Goal: Information Seeking & Learning: Learn about a topic

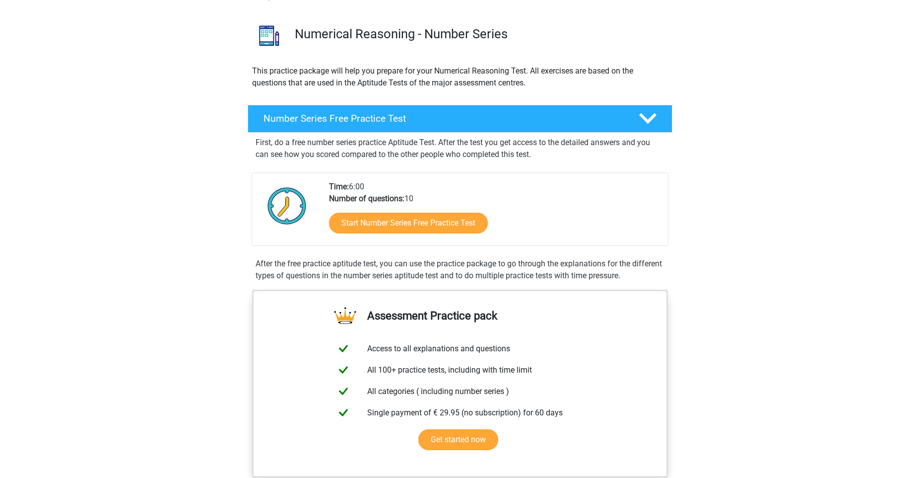
scroll to position [58, 0]
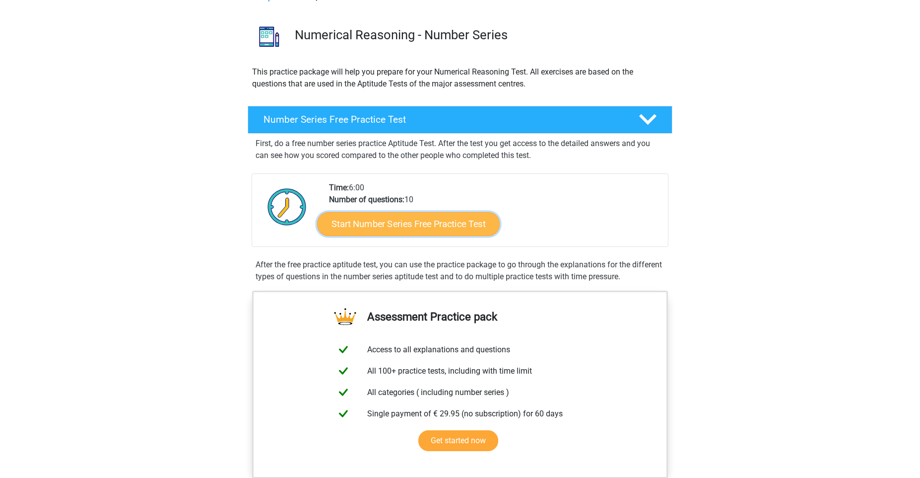
click at [416, 231] on link "Start Number Series Free Practice Test" at bounding box center [408, 223] width 183 height 24
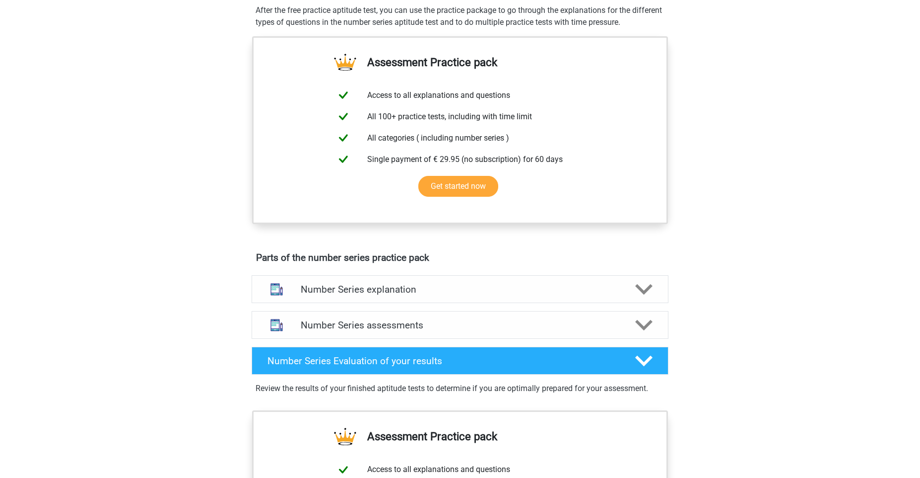
scroll to position [314, 0]
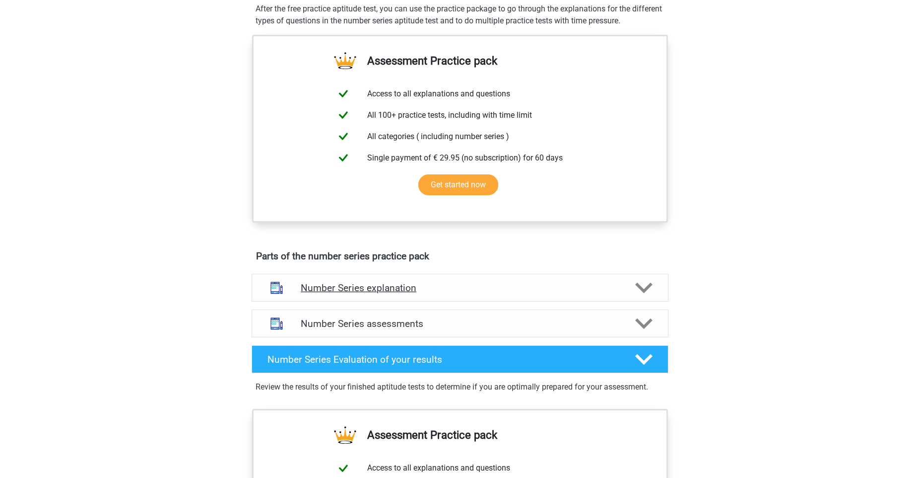
click at [610, 290] on h4 "Number Series explanation" at bounding box center [460, 287] width 319 height 11
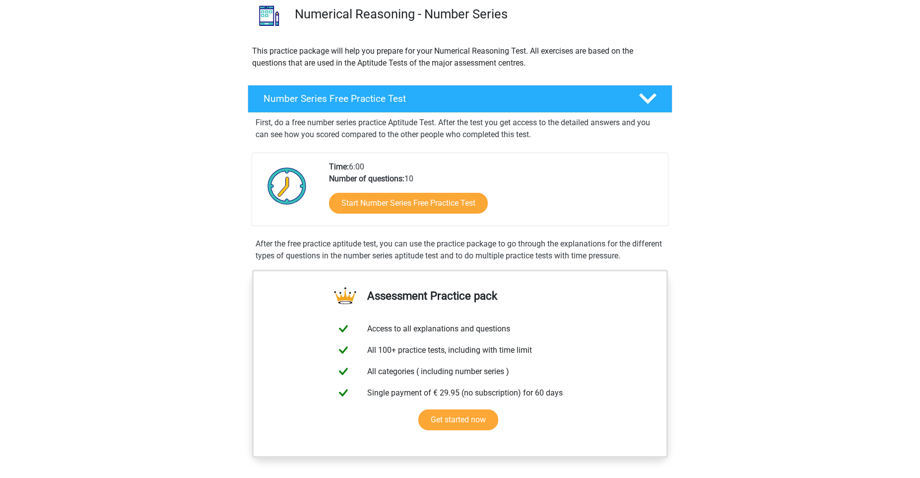
scroll to position [0, 0]
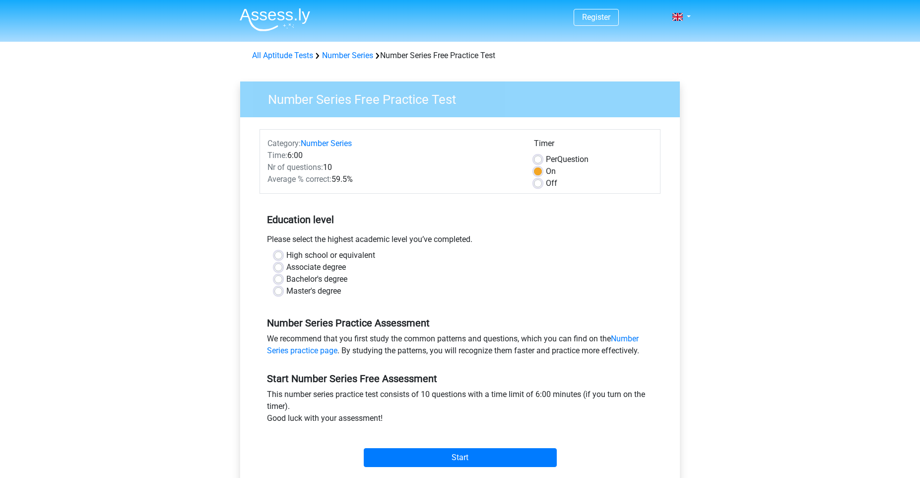
click at [546, 158] on label "Per Question" at bounding box center [567, 159] width 43 height 12
click at [540, 158] on input "Per Question" at bounding box center [538, 158] width 8 height 10
radio input "true"
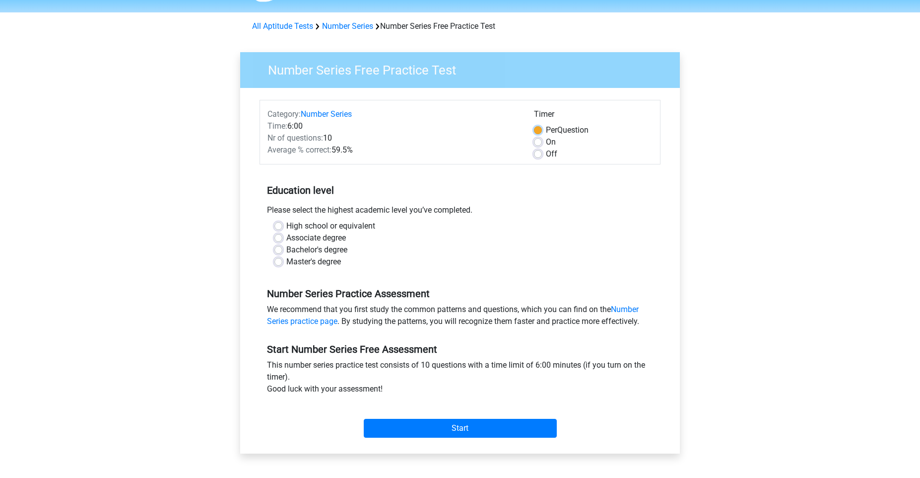
scroll to position [32, 0]
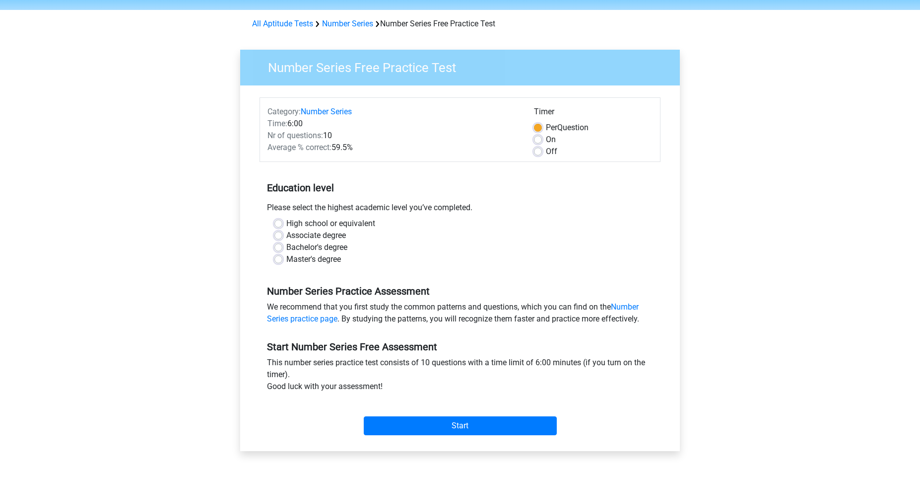
click at [546, 141] on label "On" at bounding box center [551, 140] width 10 height 12
click at [537, 141] on input "On" at bounding box center [538, 139] width 8 height 10
radio input "true"
click at [286, 245] on label "Bachelor's degree" at bounding box center [316, 247] width 61 height 12
click at [279, 245] on input "Bachelor's degree" at bounding box center [279, 246] width 8 height 10
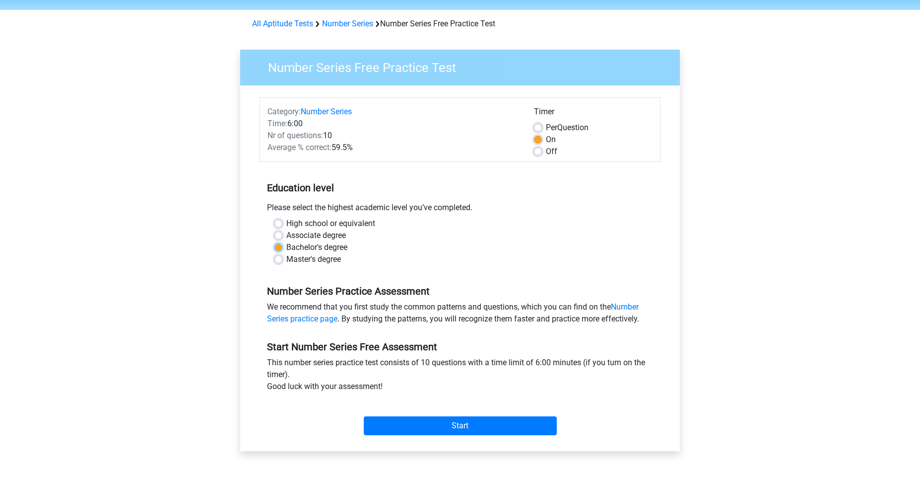
radio input "true"
click at [405, 422] on input "Start" at bounding box center [460, 425] width 193 height 19
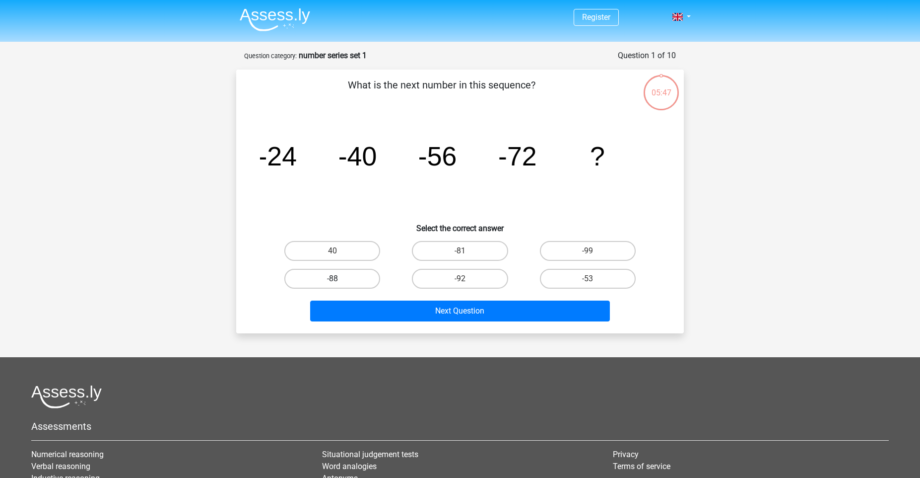
click at [367, 274] on label "-88" at bounding box center [332, 279] width 96 height 20
click at [339, 279] on input "-88" at bounding box center [336, 282] width 6 height 6
radio input "true"
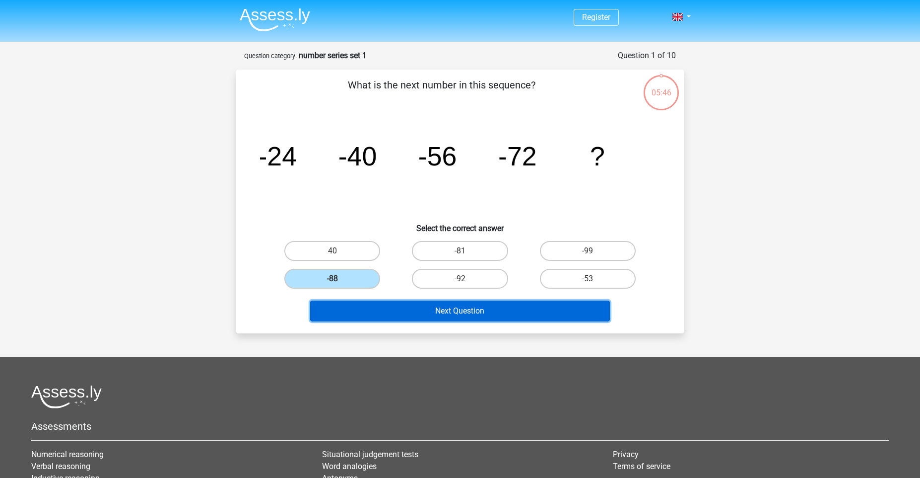
click at [385, 314] on button "Next Question" at bounding box center [460, 310] width 300 height 21
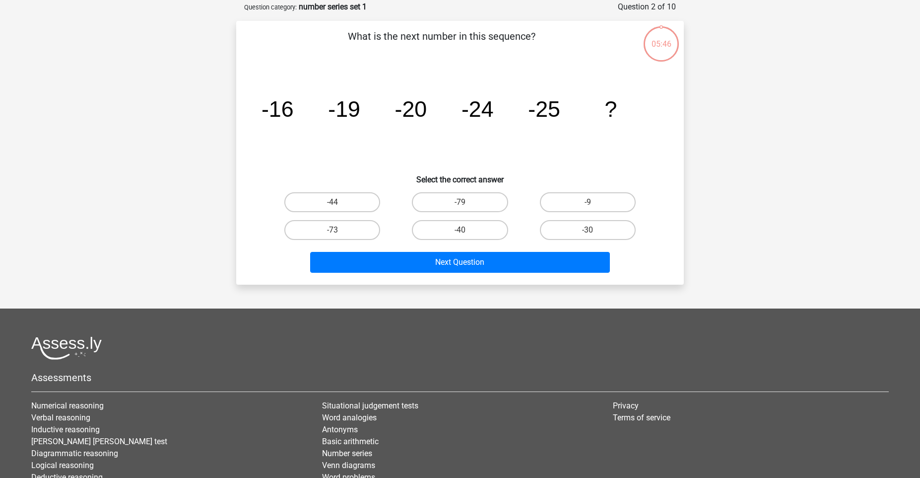
scroll to position [50, 0]
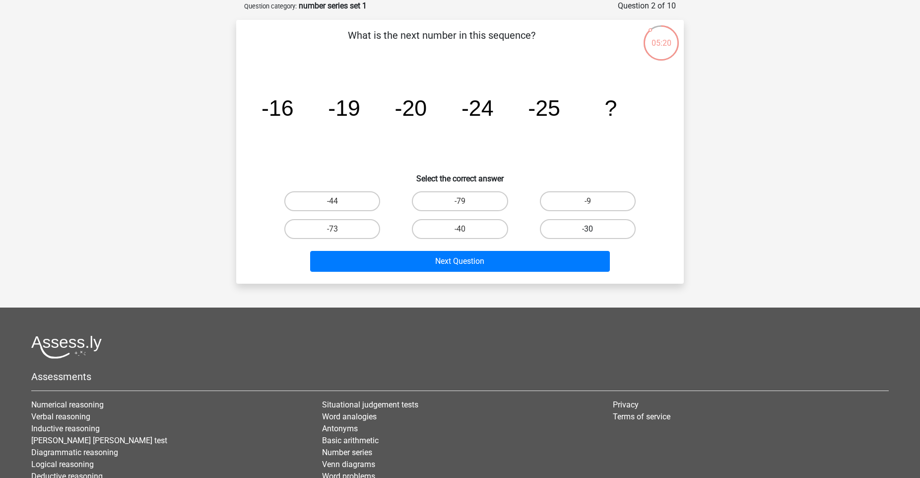
click at [560, 223] on label "-30" at bounding box center [588, 229] width 96 height 20
click at [588, 229] on input "-30" at bounding box center [591, 232] width 6 height 6
radio input "true"
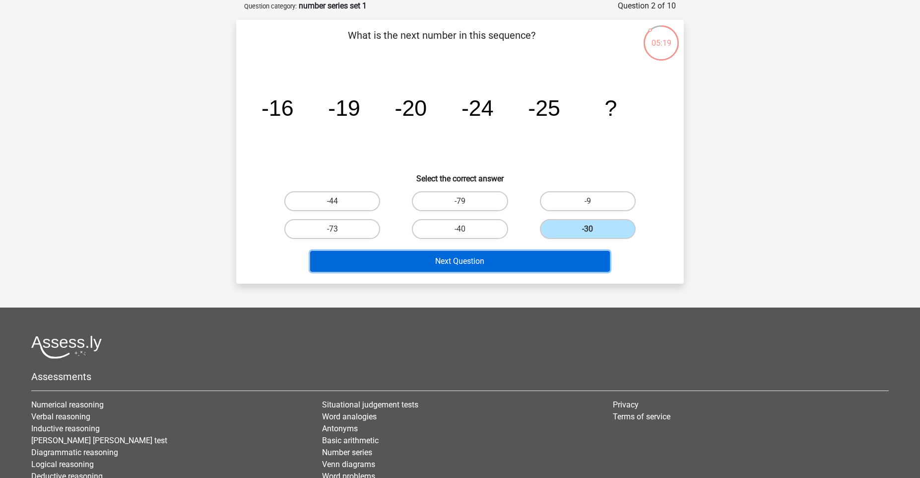
click at [526, 266] on button "Next Question" at bounding box center [460, 261] width 300 height 21
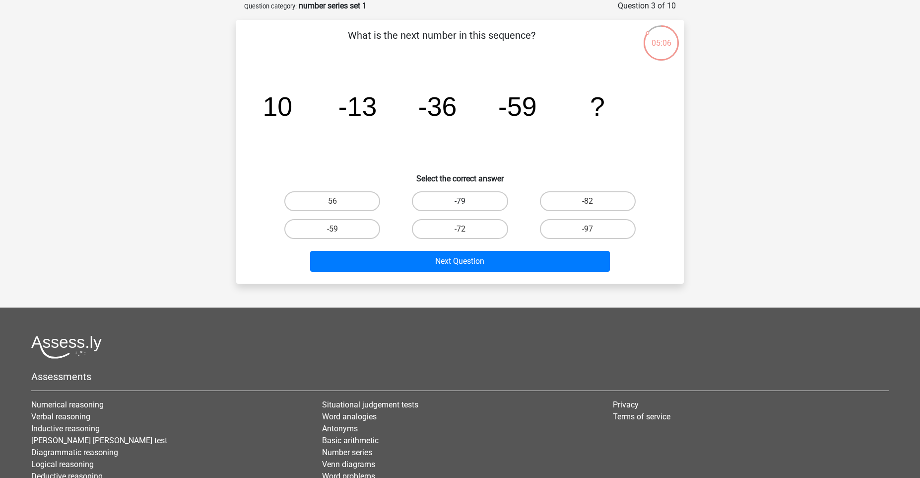
click at [493, 196] on label "-79" at bounding box center [460, 201] width 96 height 20
click at [467, 201] on input "-79" at bounding box center [463, 204] width 6 height 6
radio input "true"
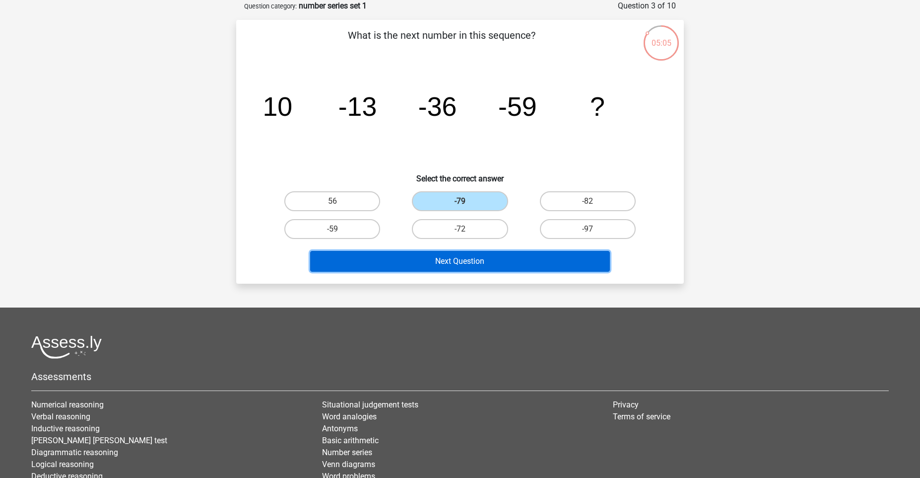
click at [497, 257] on button "Next Question" at bounding box center [460, 261] width 300 height 21
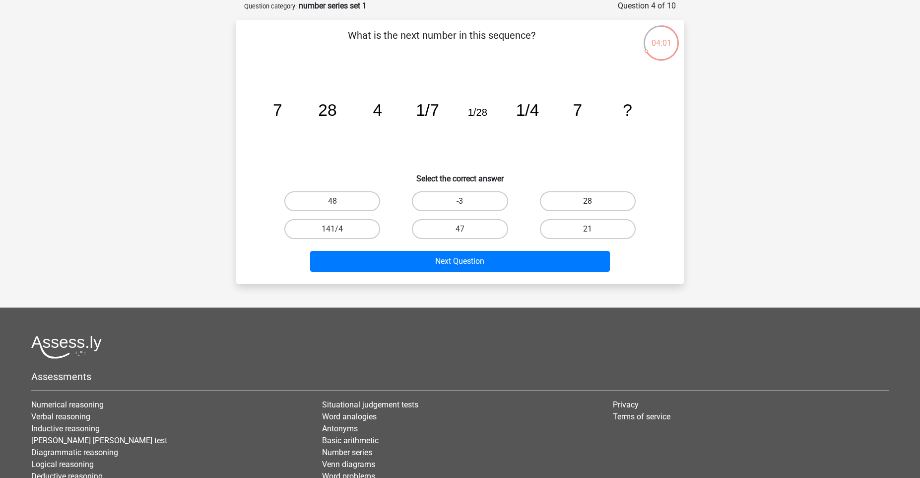
click at [571, 201] on label "28" at bounding box center [588, 201] width 96 height 20
click at [588, 201] on input "28" at bounding box center [591, 204] width 6 height 6
radio input "true"
click at [513, 273] on div "Next Question" at bounding box center [460, 263] width 383 height 25
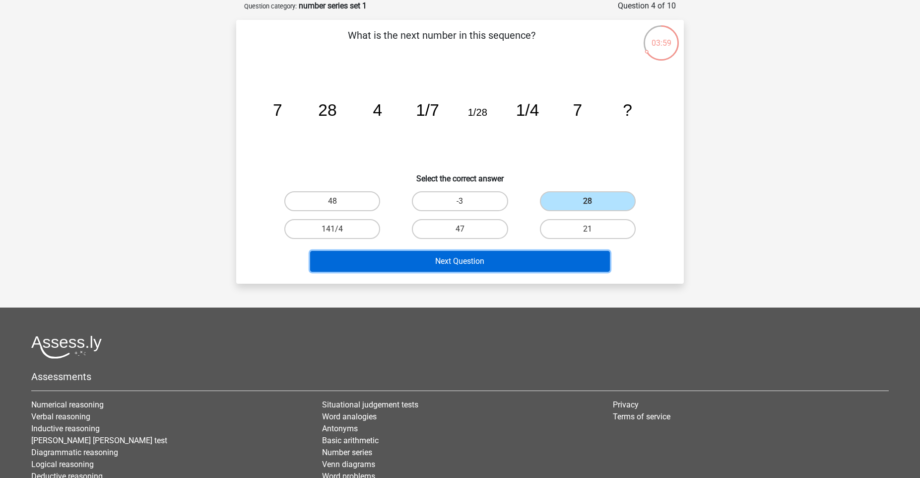
click at [520, 257] on button "Next Question" at bounding box center [460, 261] width 300 height 21
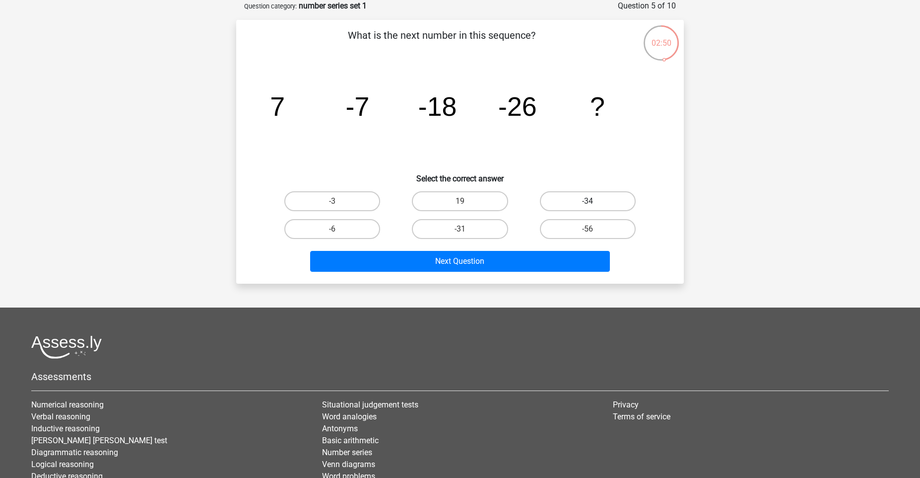
click at [570, 207] on label "-34" at bounding box center [588, 201] width 96 height 20
click at [588, 207] on input "-34" at bounding box center [591, 204] width 6 height 6
radio input "true"
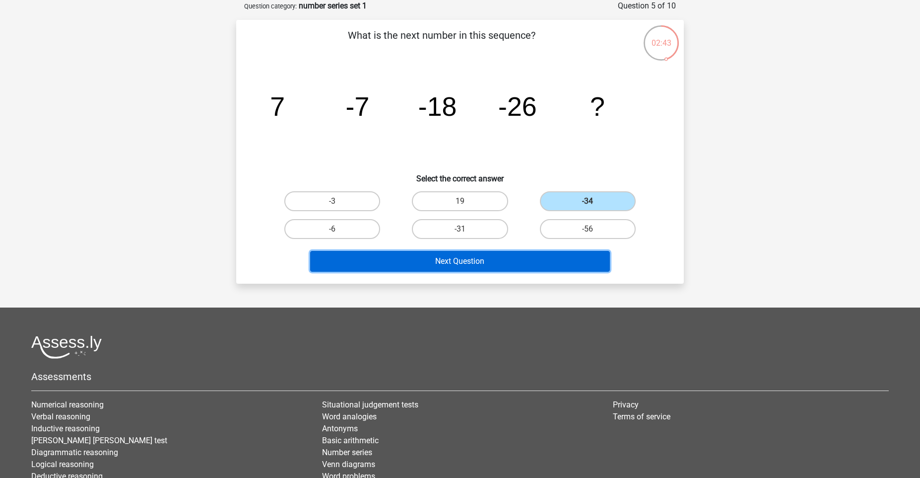
click at [490, 266] on button "Next Question" at bounding box center [460, 261] width 300 height 21
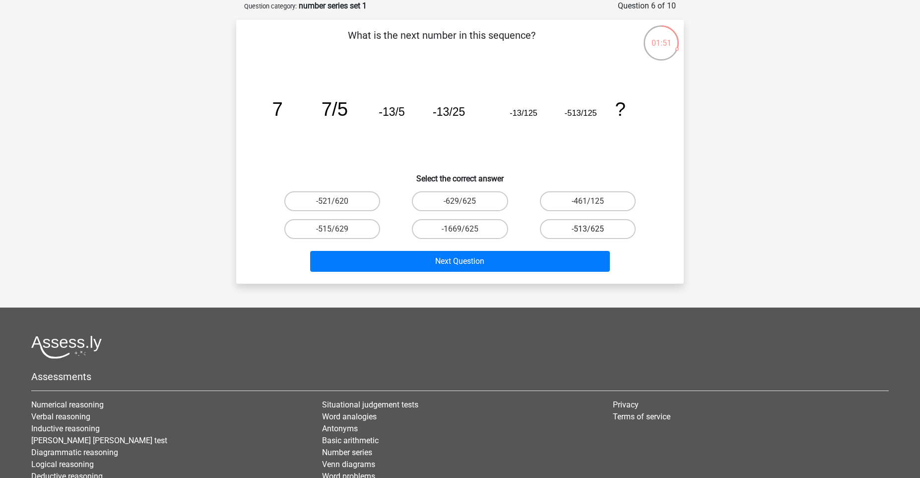
click at [563, 229] on label "-513/625" at bounding box center [588, 229] width 96 height 20
click at [588, 229] on input "-513/625" at bounding box center [591, 232] width 6 height 6
radio input "true"
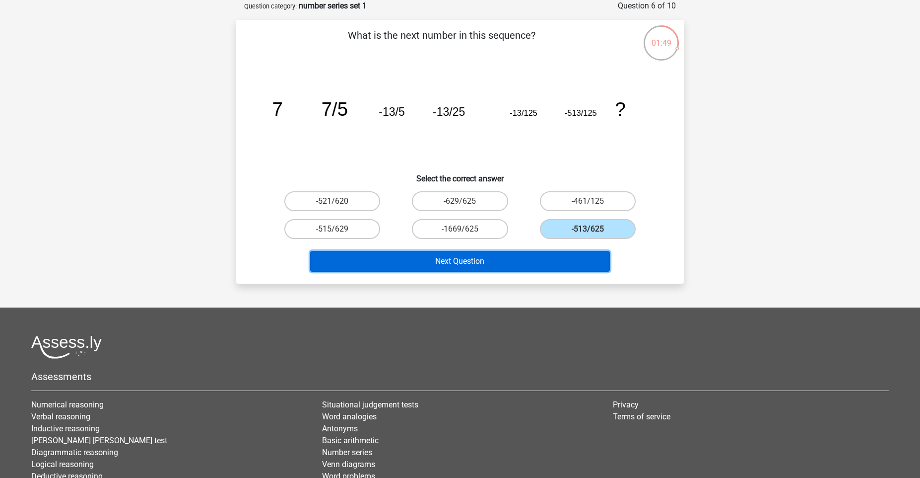
click at [520, 256] on button "Next Question" at bounding box center [460, 261] width 300 height 21
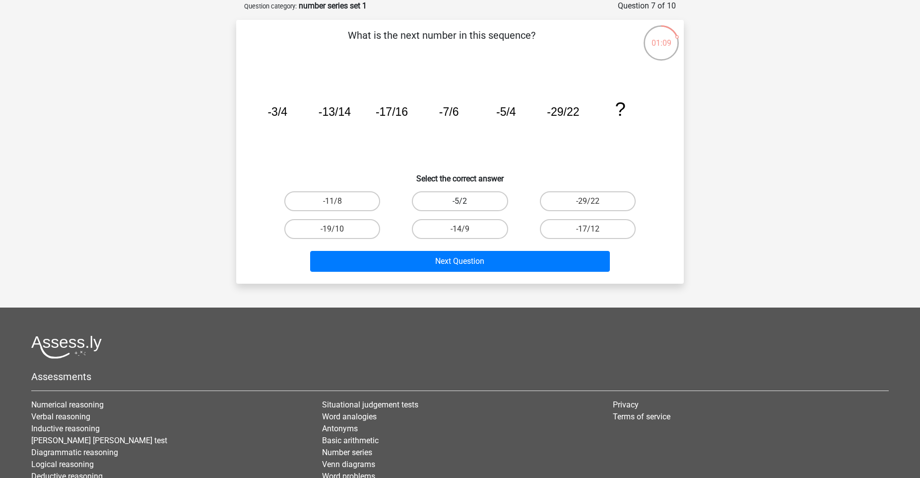
click at [477, 203] on label "-5/2" at bounding box center [460, 201] width 96 height 20
click at [467, 203] on input "-5/2" at bounding box center [463, 204] width 6 height 6
radio input "true"
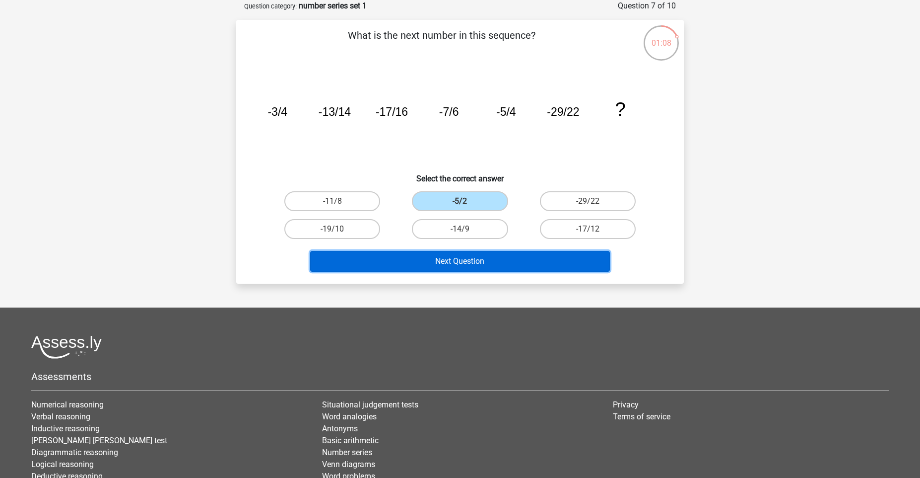
click at [481, 259] on button "Next Question" at bounding box center [460, 261] width 300 height 21
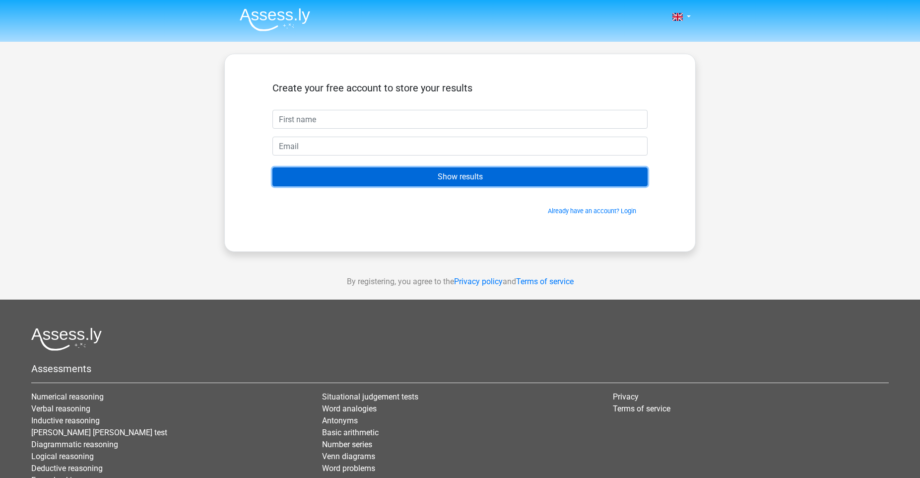
click at [495, 173] on input "Show results" at bounding box center [460, 176] width 375 height 19
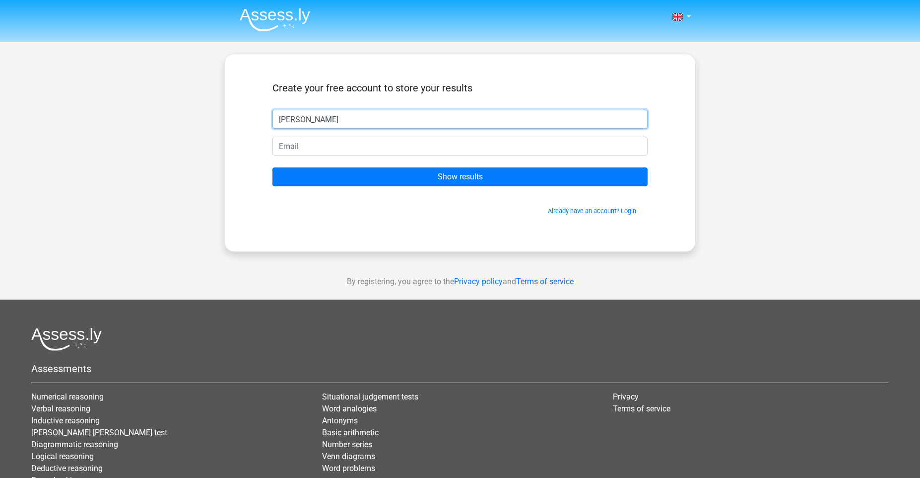
type input "[PERSON_NAME]"
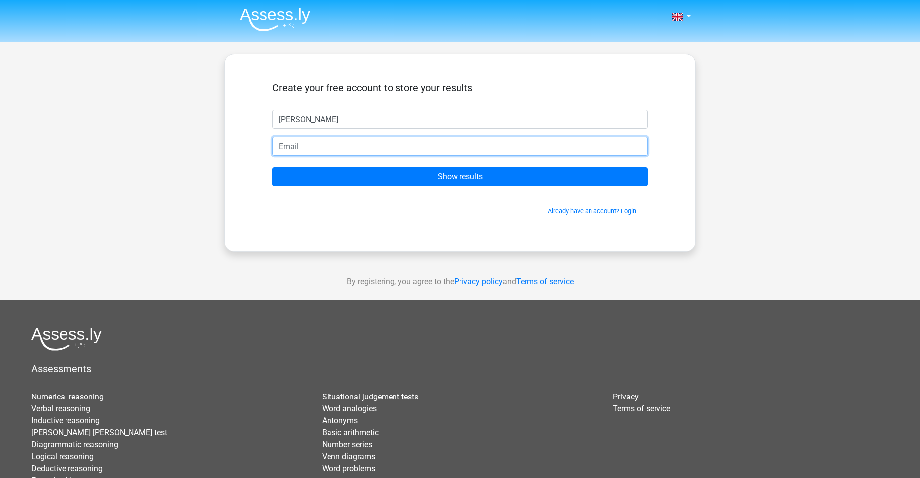
click at [431, 147] on input "email" at bounding box center [460, 146] width 375 height 19
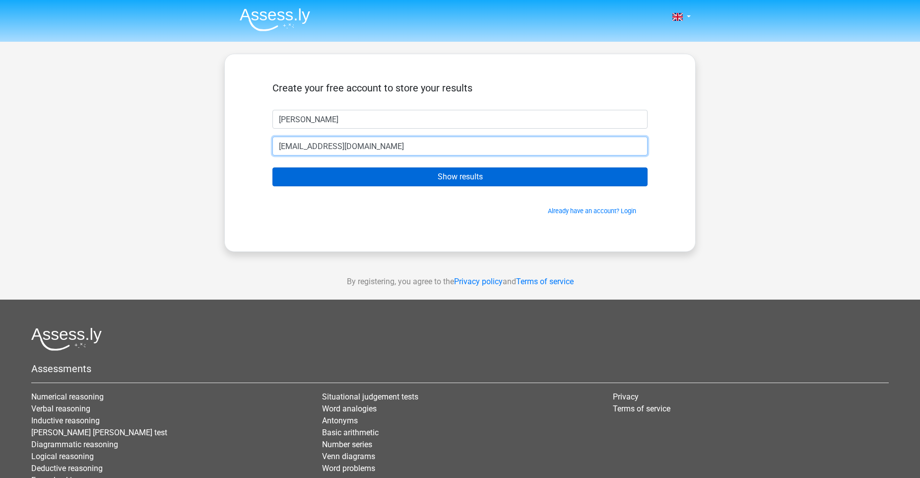
type input "[EMAIL_ADDRESS][DOMAIN_NAME]"
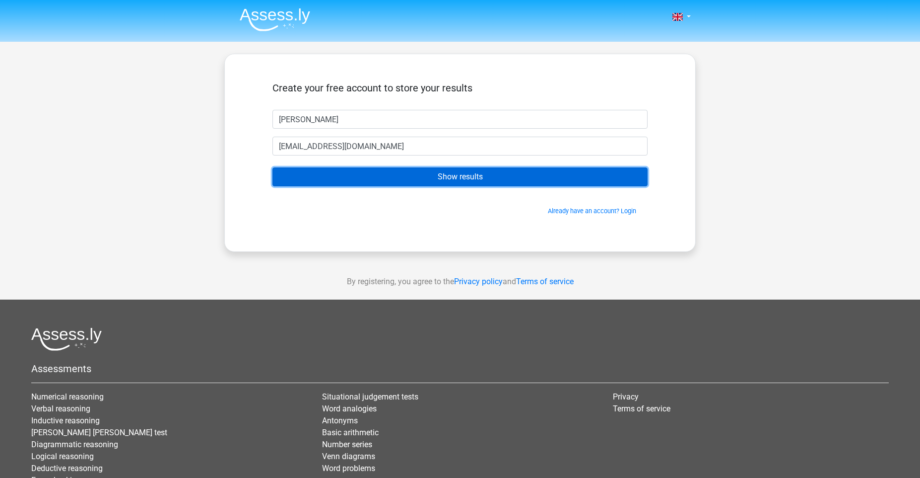
click at [426, 175] on input "Show results" at bounding box center [460, 176] width 375 height 19
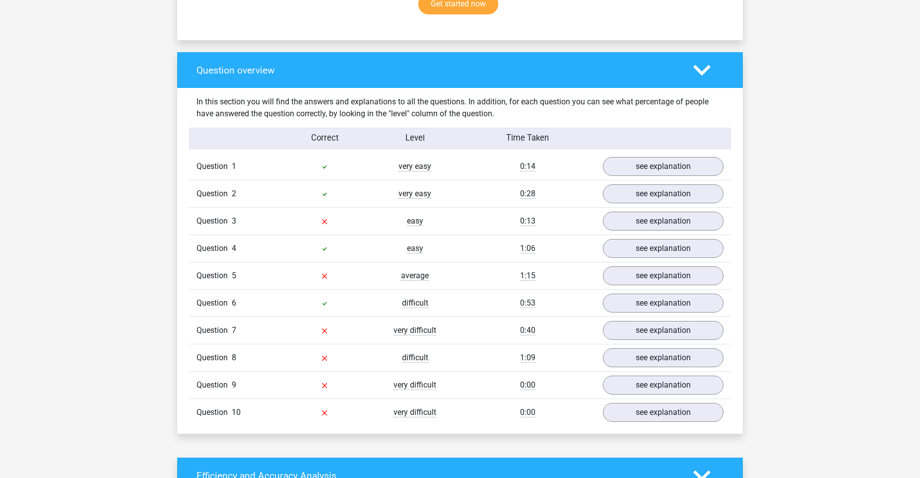
scroll to position [685, 0]
click at [616, 220] on link "see explanation" at bounding box center [663, 221] width 139 height 22
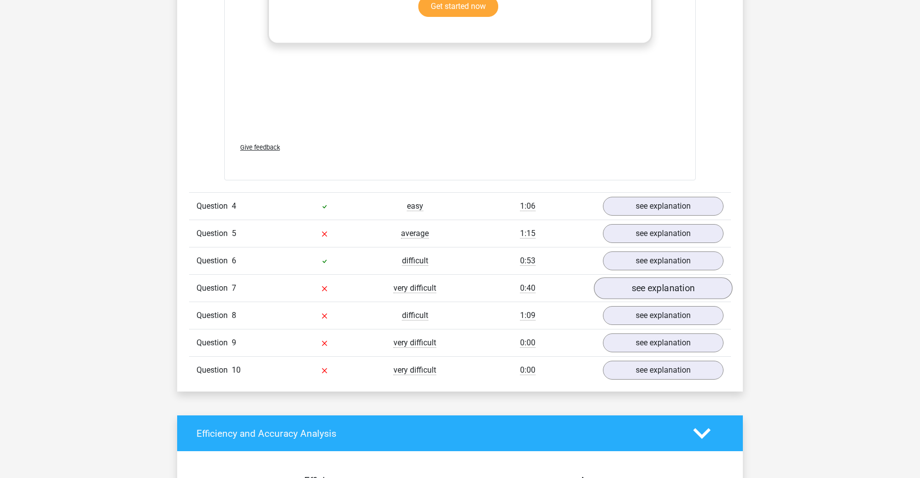
scroll to position [1345, 0]
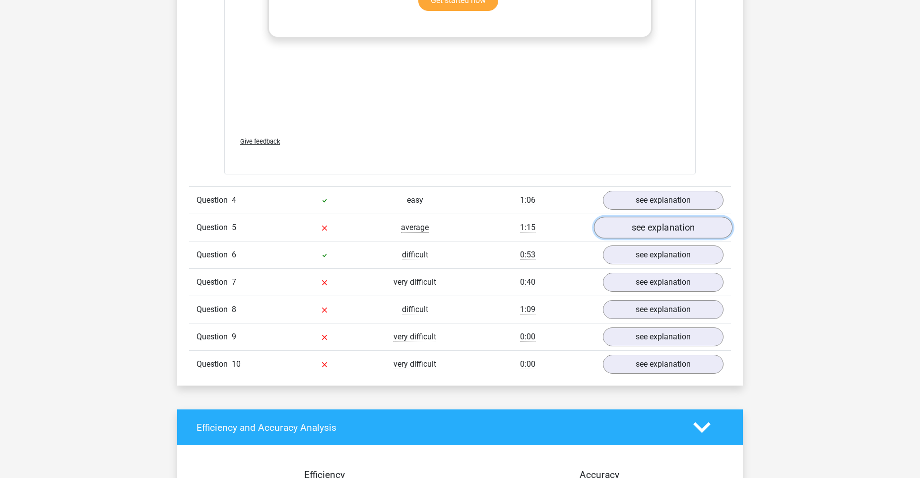
click at [657, 225] on link "see explanation" at bounding box center [663, 227] width 139 height 22
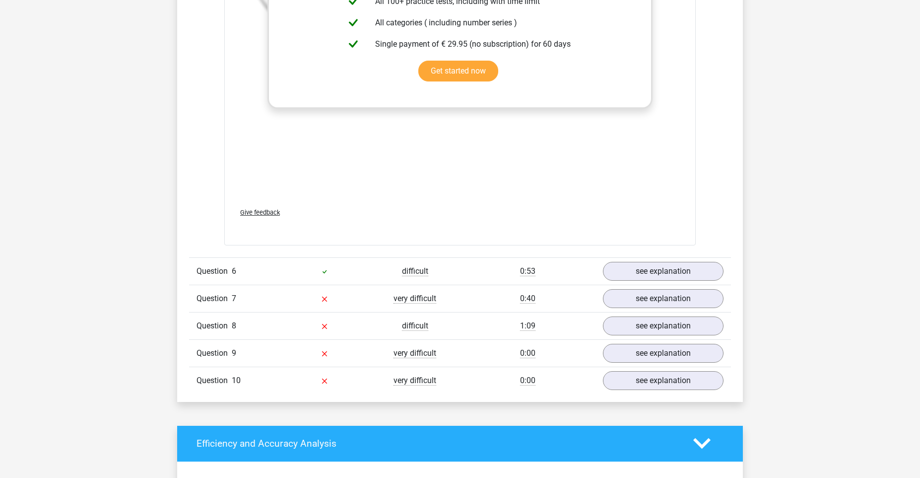
scroll to position [1982, 0]
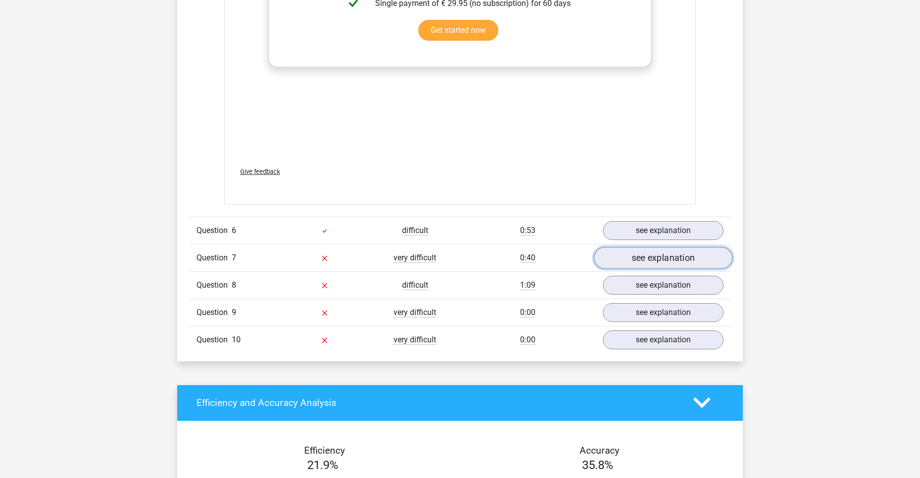
click at [651, 260] on link "see explanation" at bounding box center [663, 258] width 139 height 22
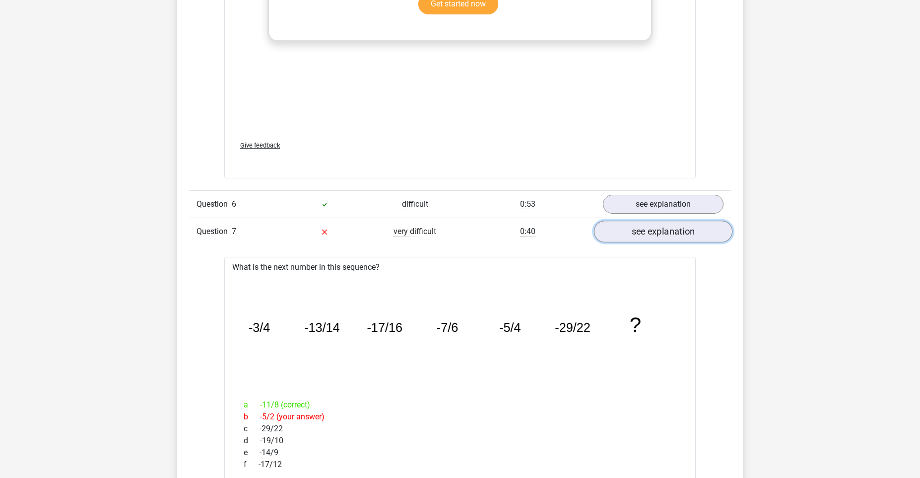
scroll to position [2011, 0]
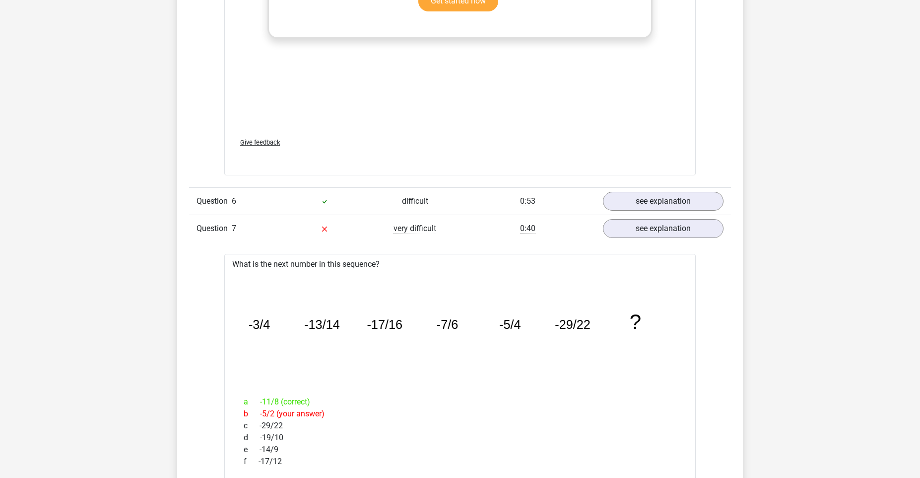
drag, startPoint x: 651, startPoint y: 260, endPoint x: 615, endPoint y: 271, distance: 38.3
